Goal: Check status: Check status

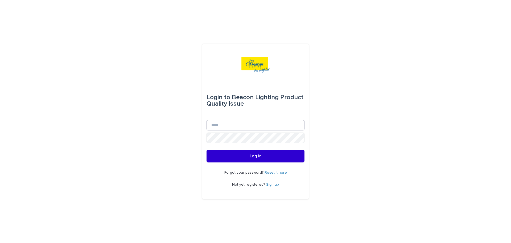
type input "**********"
click at [268, 159] on button "Log in" at bounding box center [256, 155] width 98 height 13
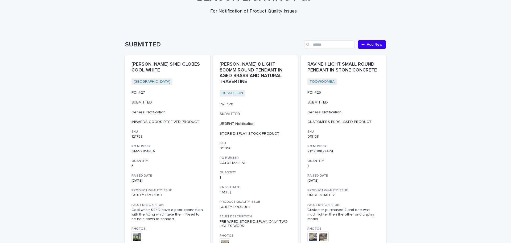
scroll to position [80, 0]
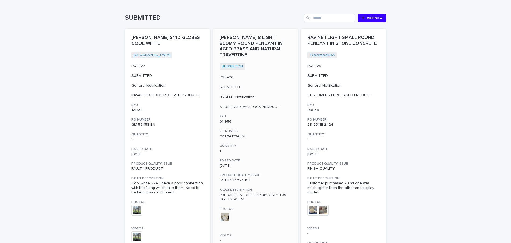
click at [224, 216] on img at bounding box center [225, 217] width 11 height 11
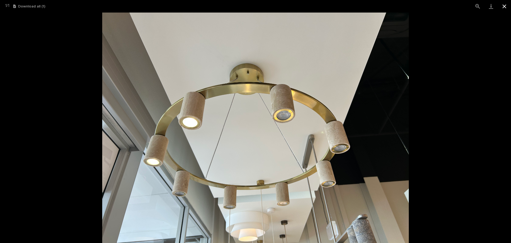
click at [502, 7] on button "Close gallery" at bounding box center [504, 6] width 13 height 13
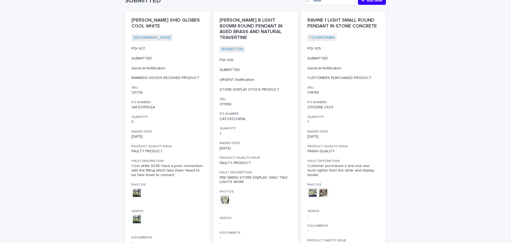
scroll to position [107, 0]
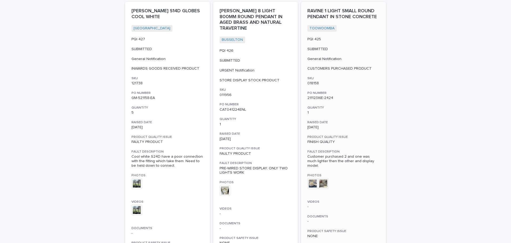
click at [309, 180] on img at bounding box center [313, 183] width 11 height 11
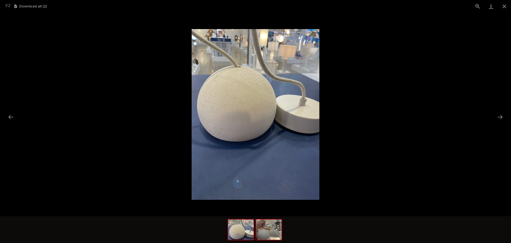
click at [273, 232] on img at bounding box center [269, 229] width 26 height 20
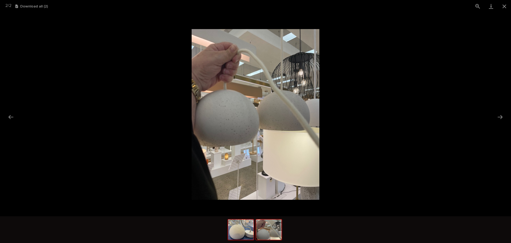
click at [241, 234] on img at bounding box center [241, 229] width 26 height 20
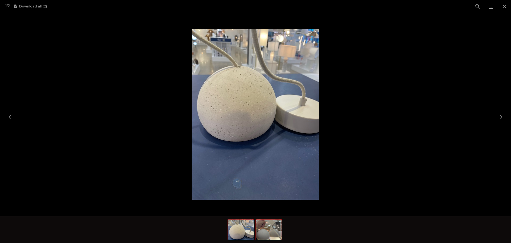
click at [272, 233] on img at bounding box center [269, 229] width 26 height 20
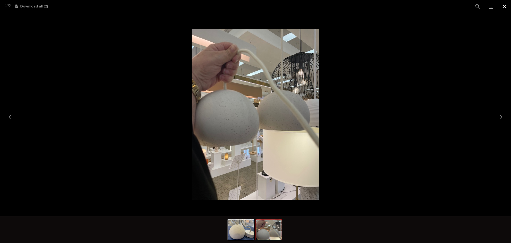
click at [504, 7] on button "Close gallery" at bounding box center [504, 6] width 13 height 13
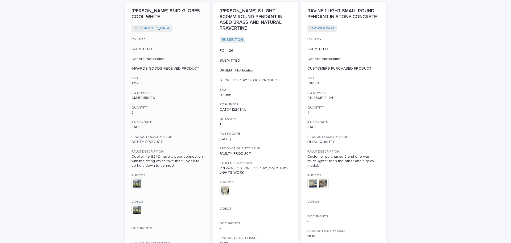
scroll to position [133, 0]
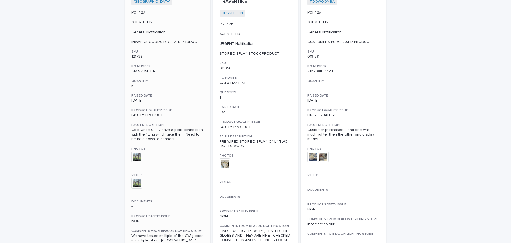
click at [135, 159] on img at bounding box center [137, 156] width 11 height 11
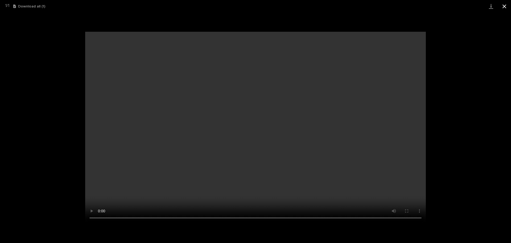
click at [503, 6] on button "Close gallery" at bounding box center [504, 6] width 13 height 13
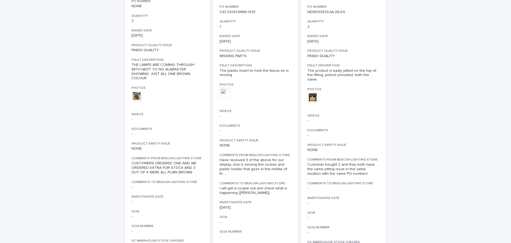
scroll to position [586, 0]
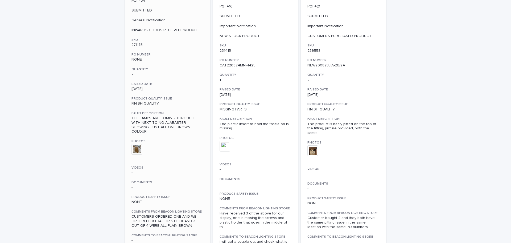
click at [135, 144] on img at bounding box center [137, 149] width 11 height 11
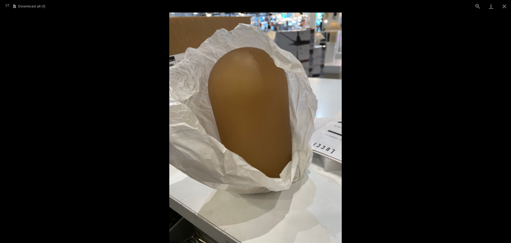
click at [314, 165] on img at bounding box center [255, 128] width 173 height 230
click at [503, 7] on button "Close gallery" at bounding box center [504, 6] width 13 height 13
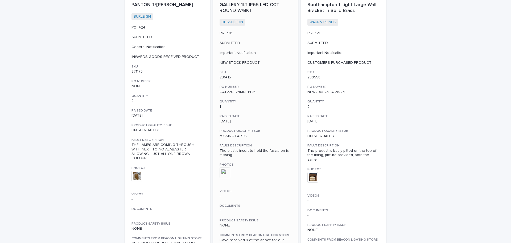
scroll to position [533, 0]
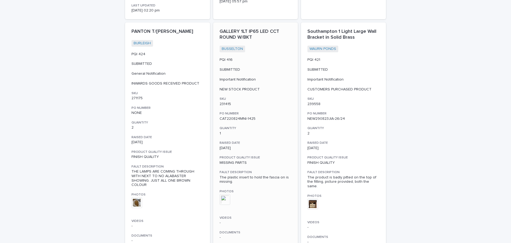
click at [222, 194] on img at bounding box center [225, 199] width 11 height 11
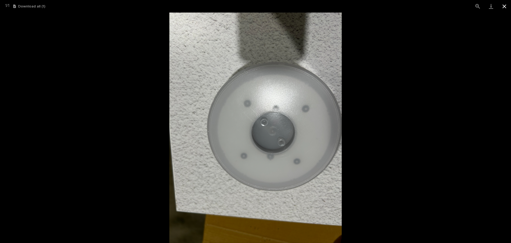
click at [505, 7] on button "Close gallery" at bounding box center [504, 6] width 13 height 13
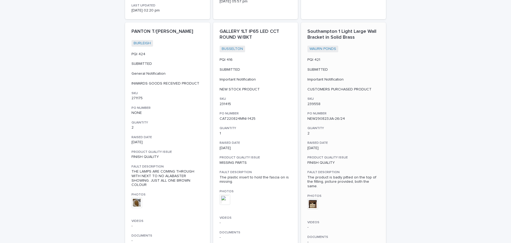
click at [312, 198] on img at bounding box center [313, 203] width 11 height 11
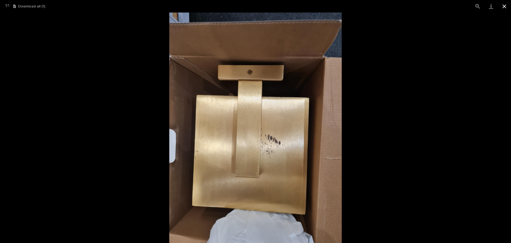
click at [502, 7] on button "Close gallery" at bounding box center [504, 6] width 13 height 13
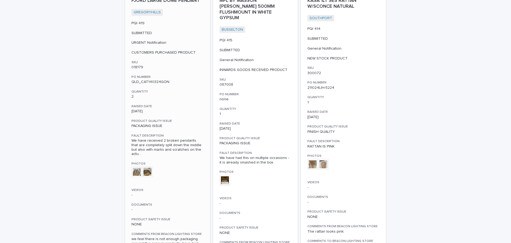
scroll to position [986, 0]
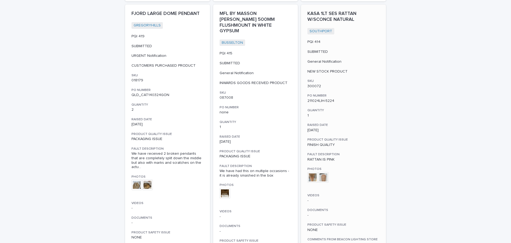
click at [308, 172] on img at bounding box center [313, 177] width 11 height 11
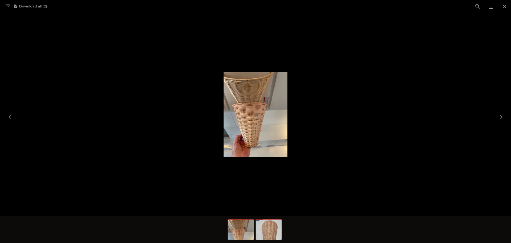
click at [270, 229] on img at bounding box center [269, 229] width 26 height 20
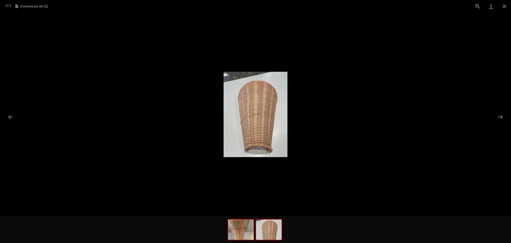
click at [244, 230] on img at bounding box center [241, 229] width 26 height 20
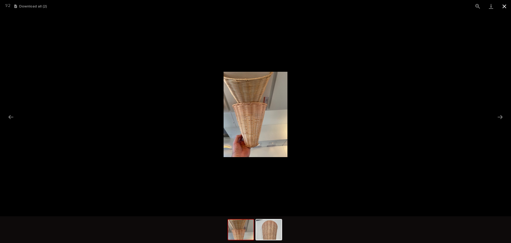
click at [505, 4] on button "Close gallery" at bounding box center [504, 6] width 13 height 13
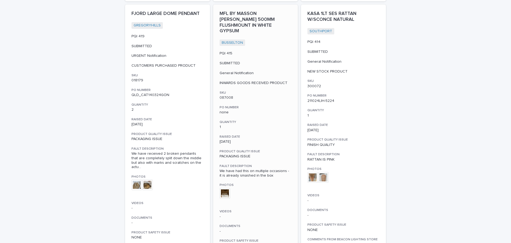
click at [226, 188] on img at bounding box center [225, 193] width 11 height 11
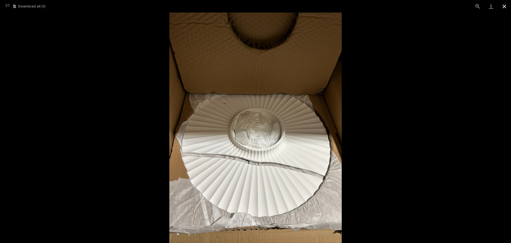
click at [504, 7] on button "Close gallery" at bounding box center [504, 6] width 13 height 13
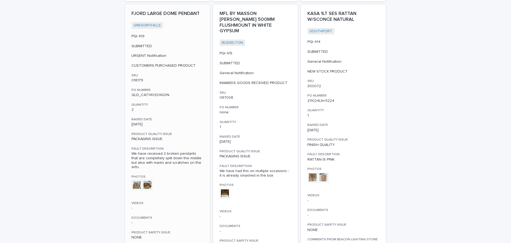
click at [133, 179] on img at bounding box center [137, 184] width 11 height 11
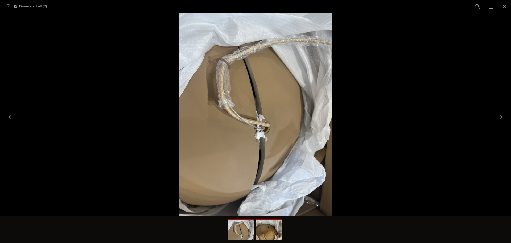
click at [277, 229] on img at bounding box center [269, 229] width 26 height 20
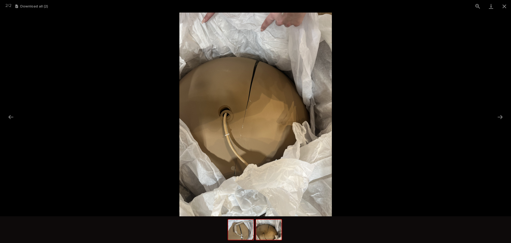
click at [248, 230] on img at bounding box center [241, 229] width 26 height 20
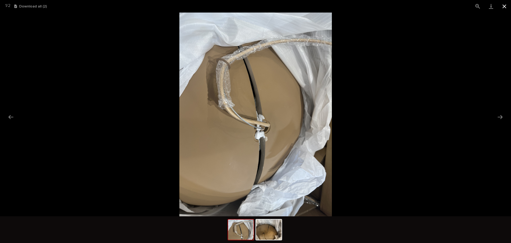
click at [505, 7] on button "Close gallery" at bounding box center [504, 6] width 13 height 13
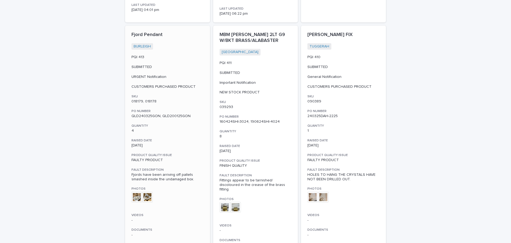
scroll to position [1412, 0]
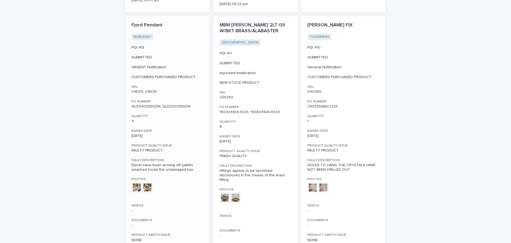
click at [134, 182] on img at bounding box center [137, 187] width 11 height 11
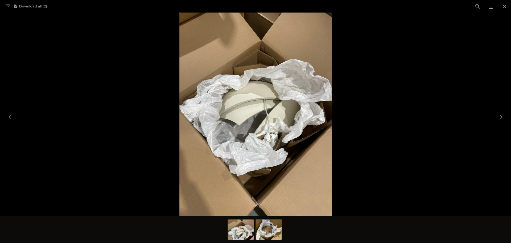
click at [272, 234] on img at bounding box center [269, 229] width 26 height 20
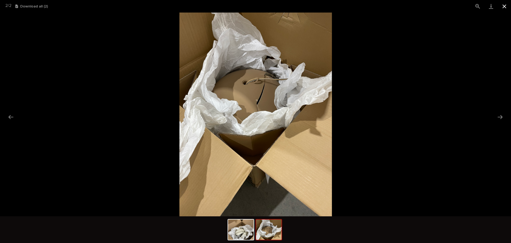
click at [506, 6] on button "Close gallery" at bounding box center [504, 6] width 13 height 13
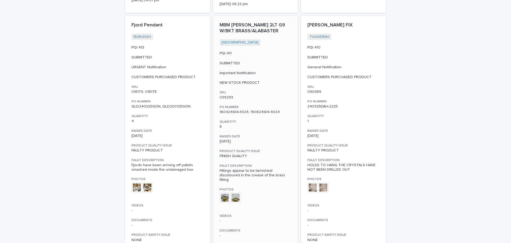
click at [222, 192] on img at bounding box center [225, 197] width 11 height 11
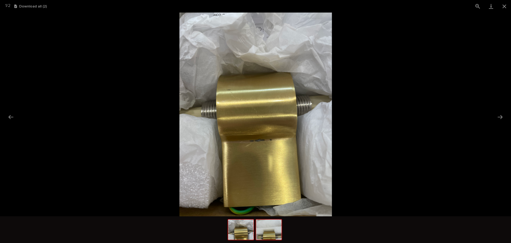
click at [271, 235] on img at bounding box center [269, 229] width 26 height 20
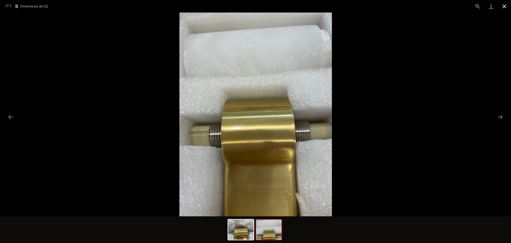
click at [502, 5] on button "Close gallery" at bounding box center [504, 6] width 13 height 13
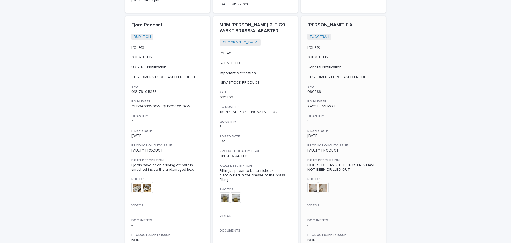
click at [310, 182] on img at bounding box center [313, 187] width 11 height 11
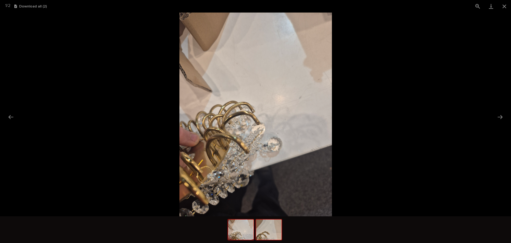
click at [273, 230] on img at bounding box center [269, 229] width 26 height 20
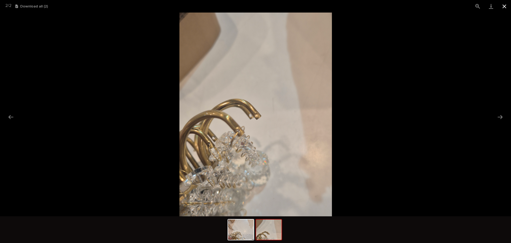
click at [505, 6] on button "Close gallery" at bounding box center [504, 6] width 13 height 13
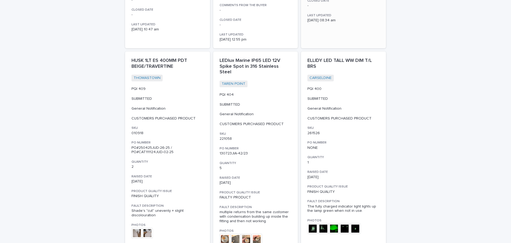
scroll to position [1838, 0]
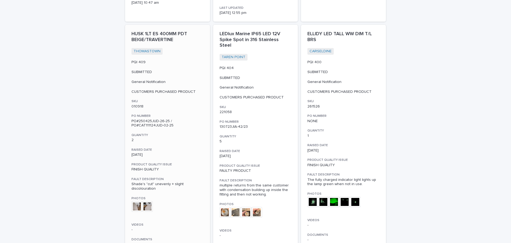
click at [137, 201] on img at bounding box center [137, 206] width 11 height 11
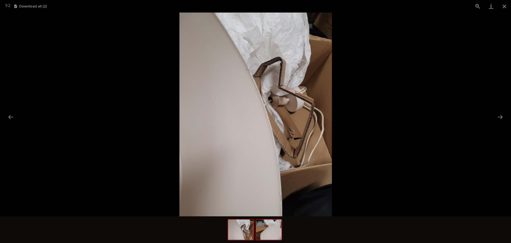
click at [272, 233] on img at bounding box center [269, 229] width 26 height 20
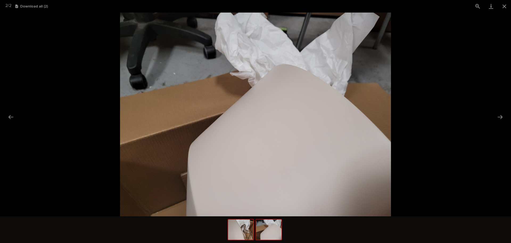
click at [240, 229] on img at bounding box center [241, 229] width 26 height 20
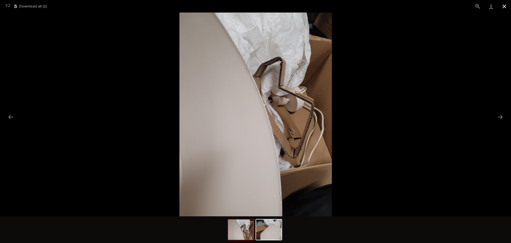
click at [502, 6] on button "Close gallery" at bounding box center [504, 6] width 13 height 13
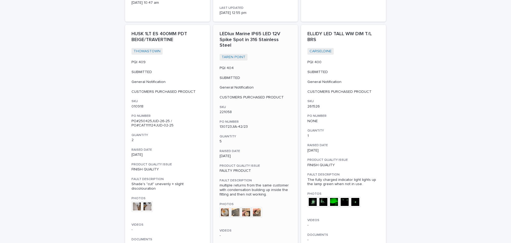
click at [222, 207] on img at bounding box center [225, 212] width 11 height 11
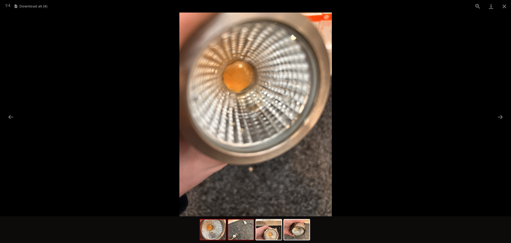
click at [248, 234] on img at bounding box center [241, 229] width 26 height 20
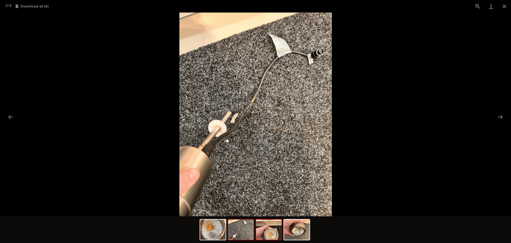
click at [274, 233] on img at bounding box center [269, 229] width 26 height 20
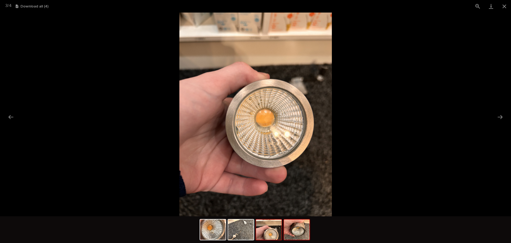
click at [296, 233] on img at bounding box center [297, 229] width 26 height 20
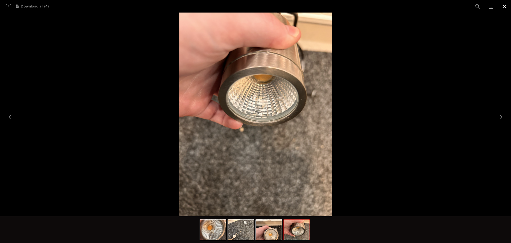
click at [506, 8] on button "Close gallery" at bounding box center [504, 6] width 13 height 13
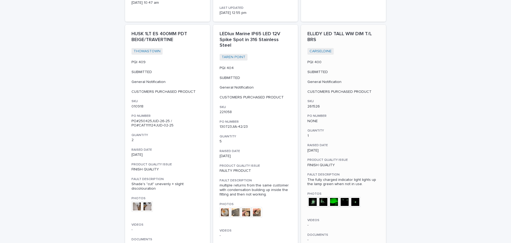
click at [313, 196] on img at bounding box center [313, 201] width 11 height 11
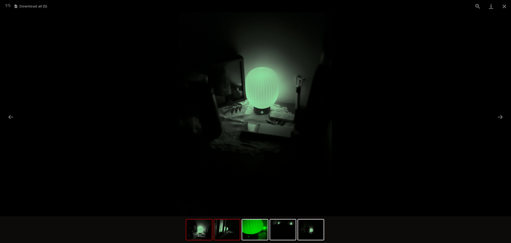
click at [229, 238] on img at bounding box center [227, 229] width 26 height 20
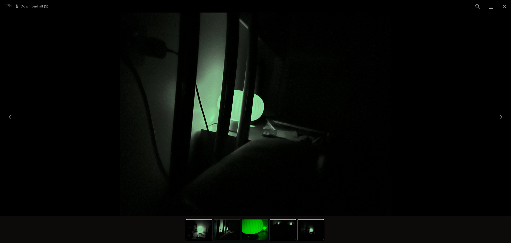
click at [259, 236] on img at bounding box center [255, 229] width 26 height 20
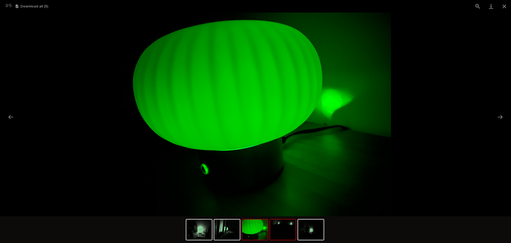
click at [284, 233] on img at bounding box center [283, 229] width 26 height 20
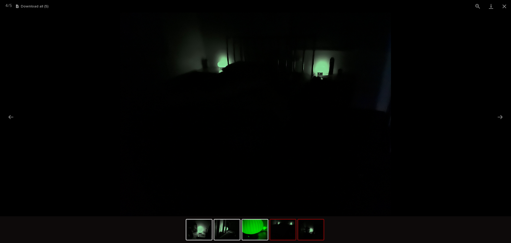
click at [315, 232] on img at bounding box center [311, 229] width 26 height 20
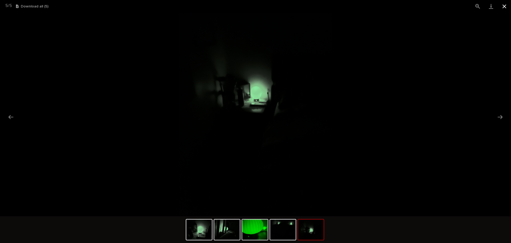
click at [505, 4] on button "Close gallery" at bounding box center [504, 6] width 13 height 13
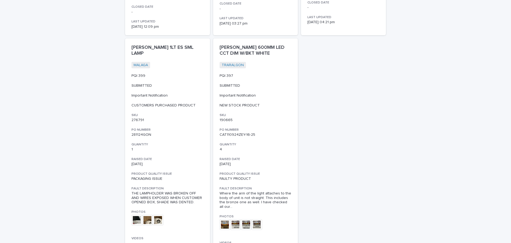
scroll to position [2264, 0]
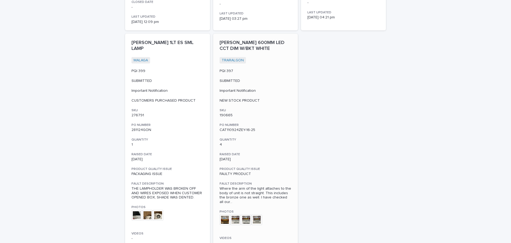
click at [223, 214] on img at bounding box center [225, 219] width 11 height 11
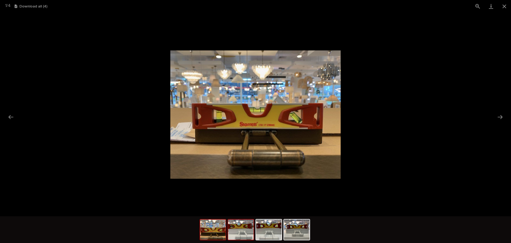
click at [235, 235] on img at bounding box center [241, 229] width 26 height 20
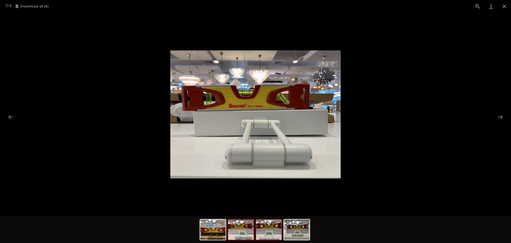
click at [275, 229] on img at bounding box center [269, 229] width 26 height 20
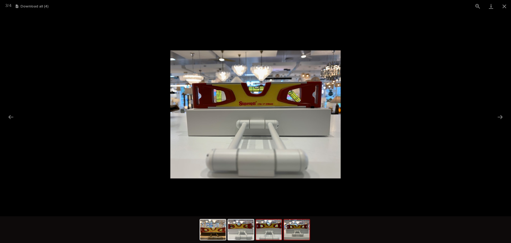
click at [289, 229] on img at bounding box center [297, 229] width 26 height 20
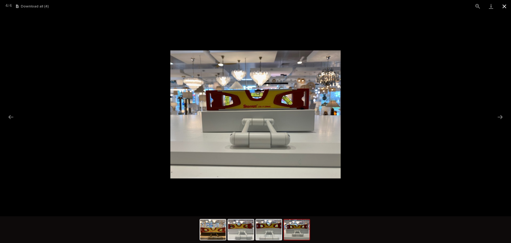
click at [504, 7] on button "Close gallery" at bounding box center [504, 6] width 13 height 13
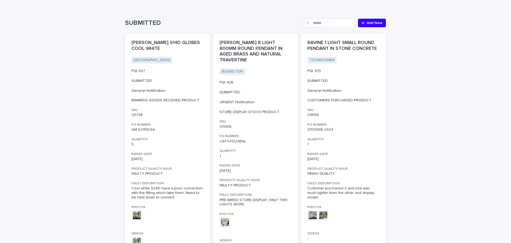
scroll to position [0, 0]
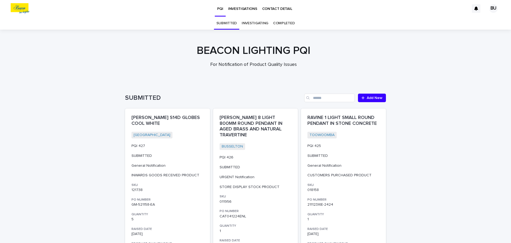
click at [255, 26] on link "INVESTIGATING" at bounding box center [255, 23] width 27 height 13
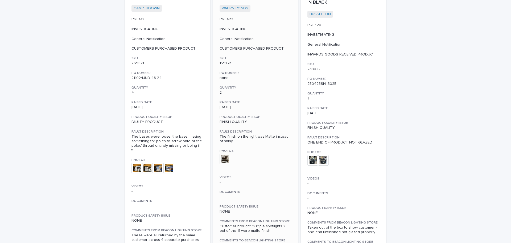
scroll to position [133, 0]
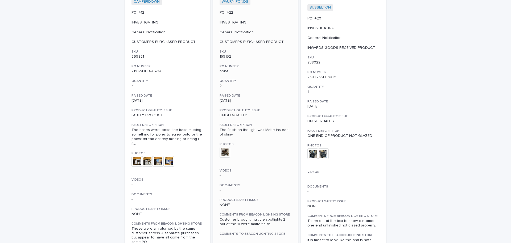
click at [225, 151] on img at bounding box center [225, 152] width 11 height 11
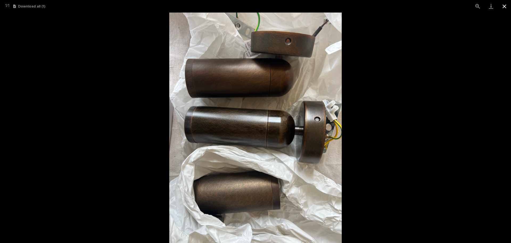
click at [505, 7] on button "Close gallery" at bounding box center [504, 6] width 13 height 13
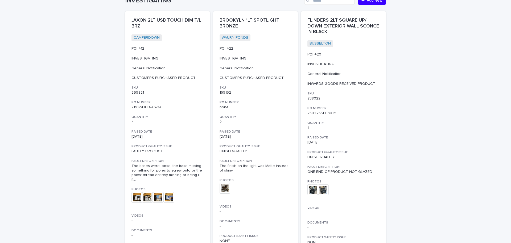
scroll to position [107, 0]
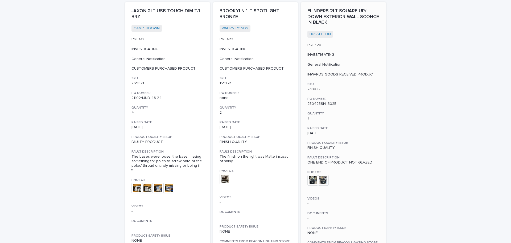
click at [310, 177] on img at bounding box center [313, 180] width 11 height 11
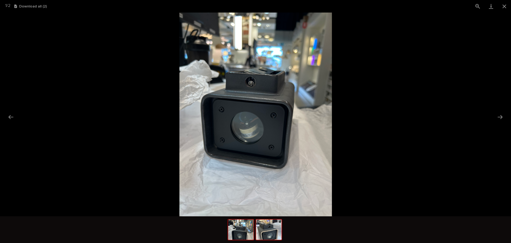
click at [279, 238] on img at bounding box center [269, 229] width 26 height 20
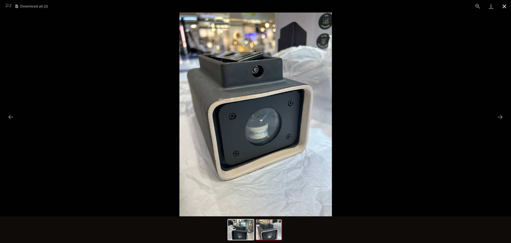
click at [505, 8] on button "Close gallery" at bounding box center [504, 6] width 13 height 13
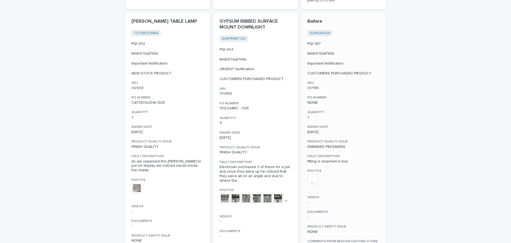
scroll to position [986, 0]
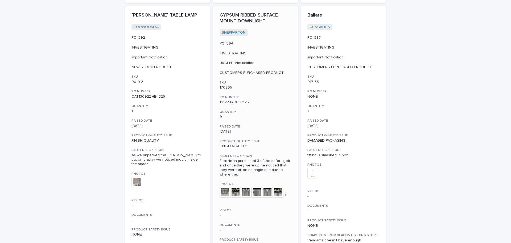
click at [222, 187] on img at bounding box center [225, 192] width 11 height 11
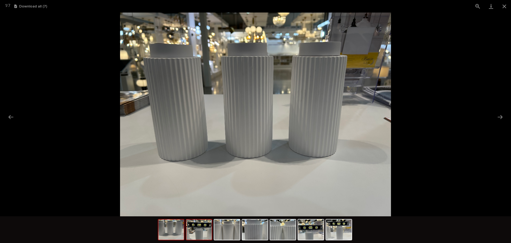
click at [198, 234] on img at bounding box center [199, 229] width 26 height 20
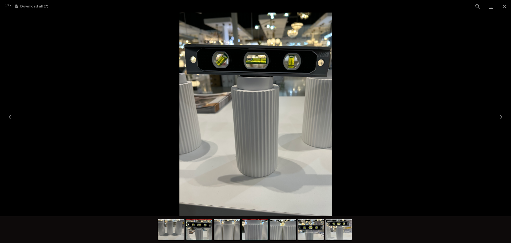
click at [261, 231] on img at bounding box center [255, 229] width 26 height 20
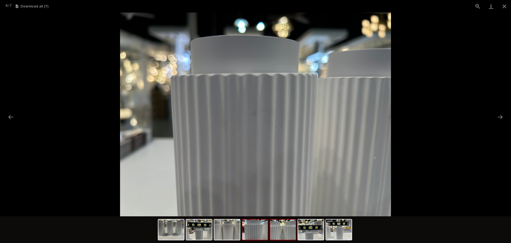
click at [280, 229] on img at bounding box center [283, 229] width 26 height 20
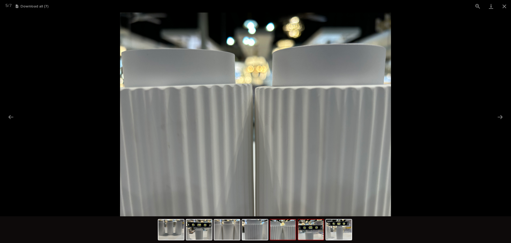
click at [315, 233] on img at bounding box center [311, 229] width 26 height 20
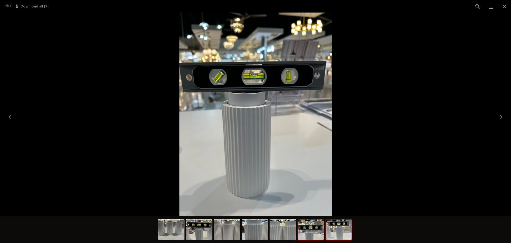
click at [348, 232] on img at bounding box center [339, 229] width 26 height 20
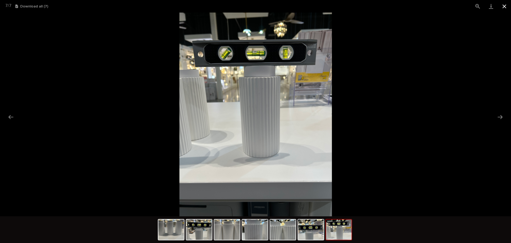
click at [502, 5] on button "Close gallery" at bounding box center [504, 6] width 13 height 13
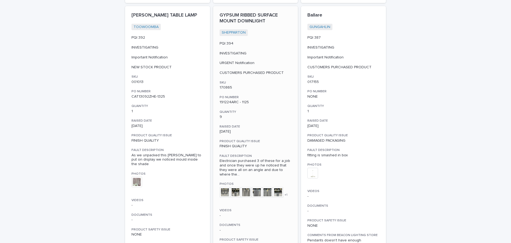
scroll to position [1012, 0]
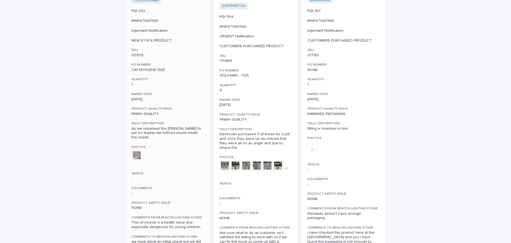
click at [133, 150] on img at bounding box center [137, 155] width 11 height 11
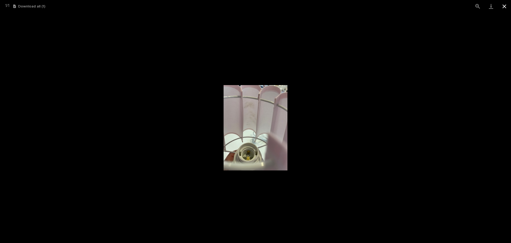
click at [505, 7] on button "Close gallery" at bounding box center [504, 6] width 13 height 13
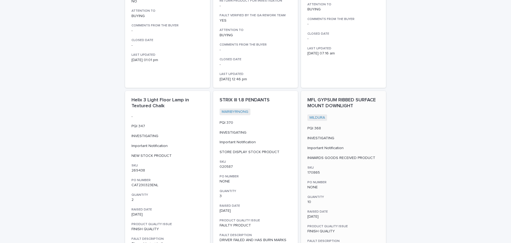
scroll to position [1412, 0]
